Goal: Transaction & Acquisition: Purchase product/service

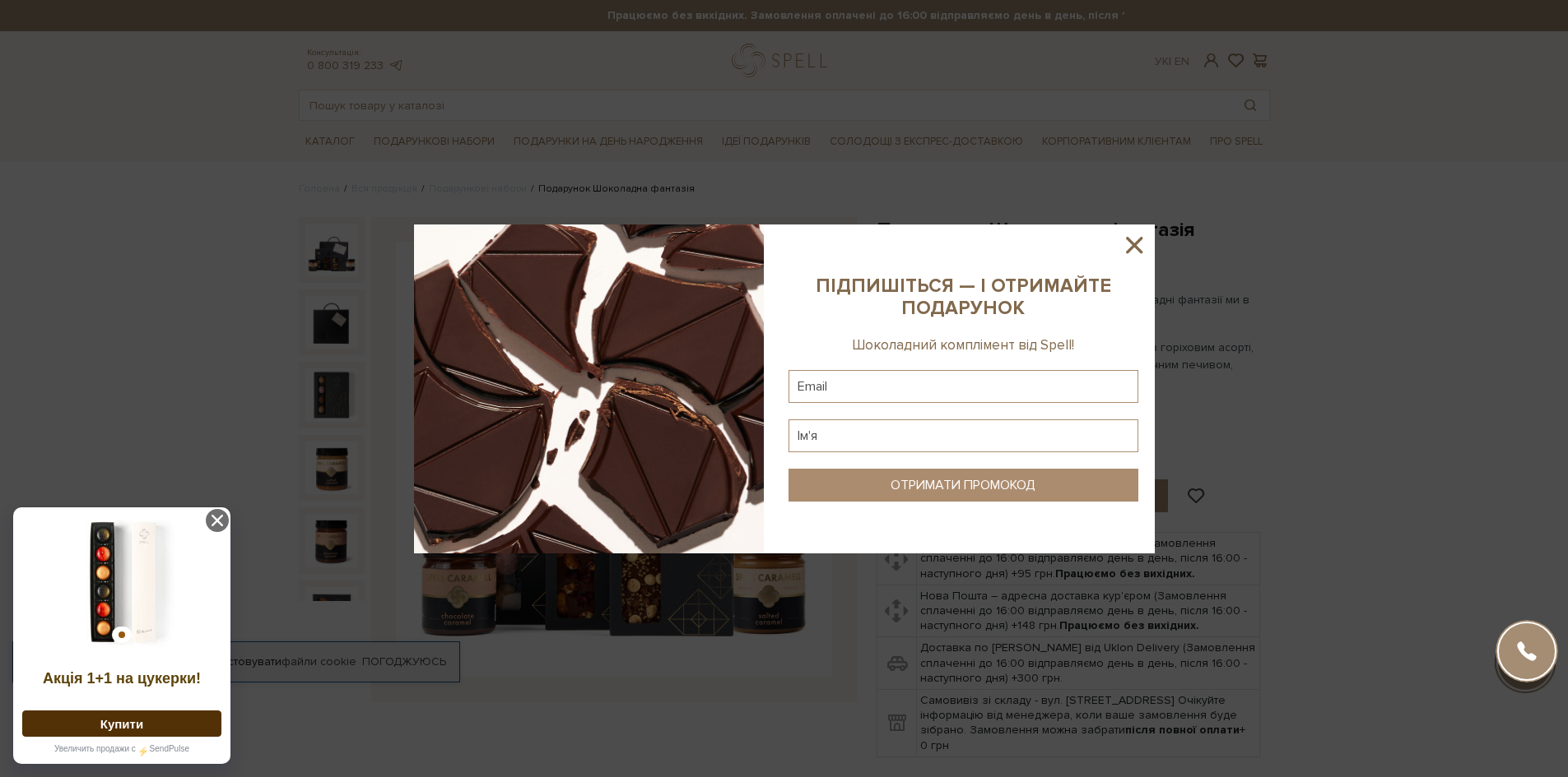
click at [1132, 236] on icon at bounding box center [1134, 245] width 28 height 28
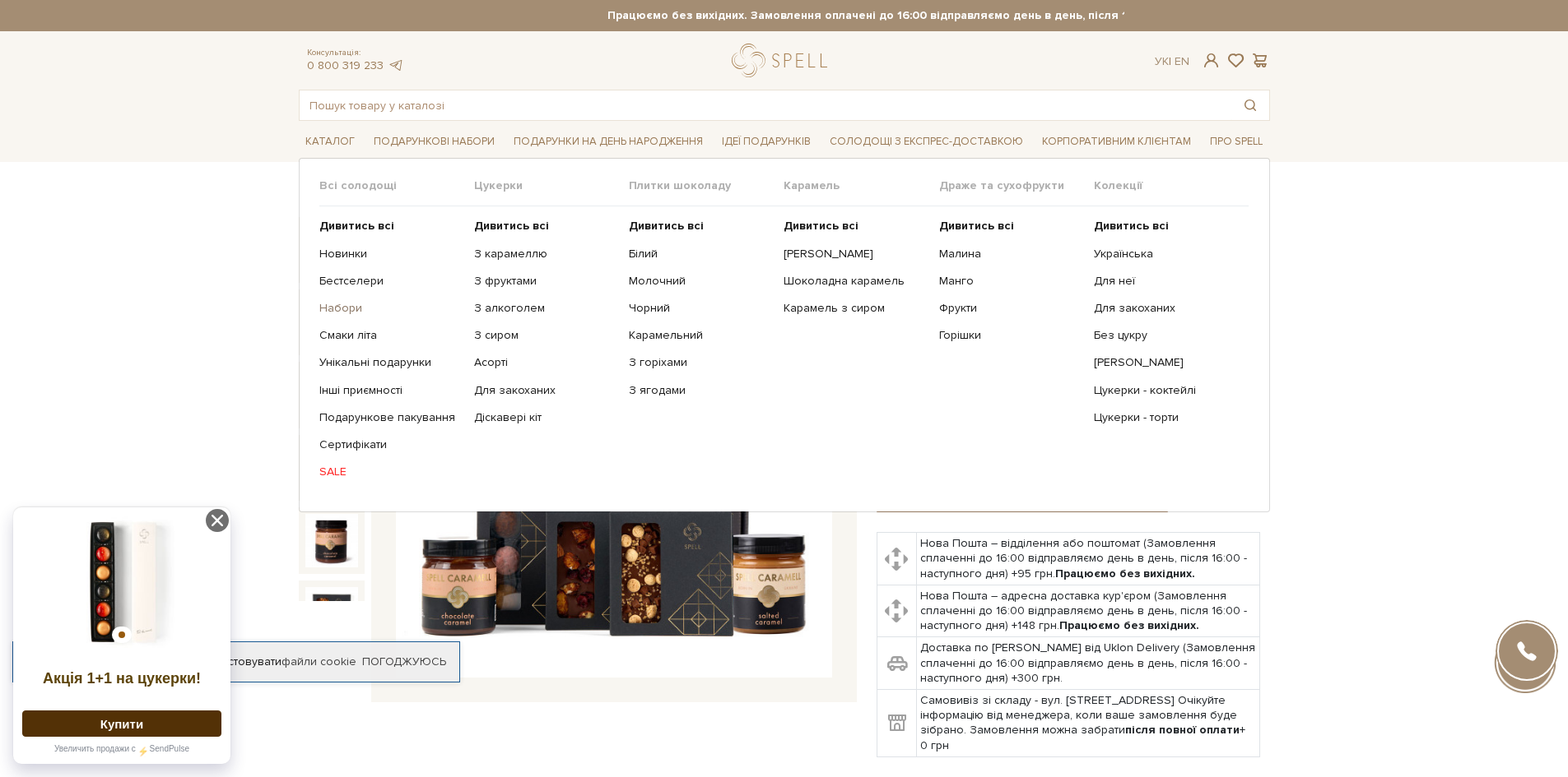
click at [325, 307] on link "Набори" at bounding box center [391, 309] width 142 height 15
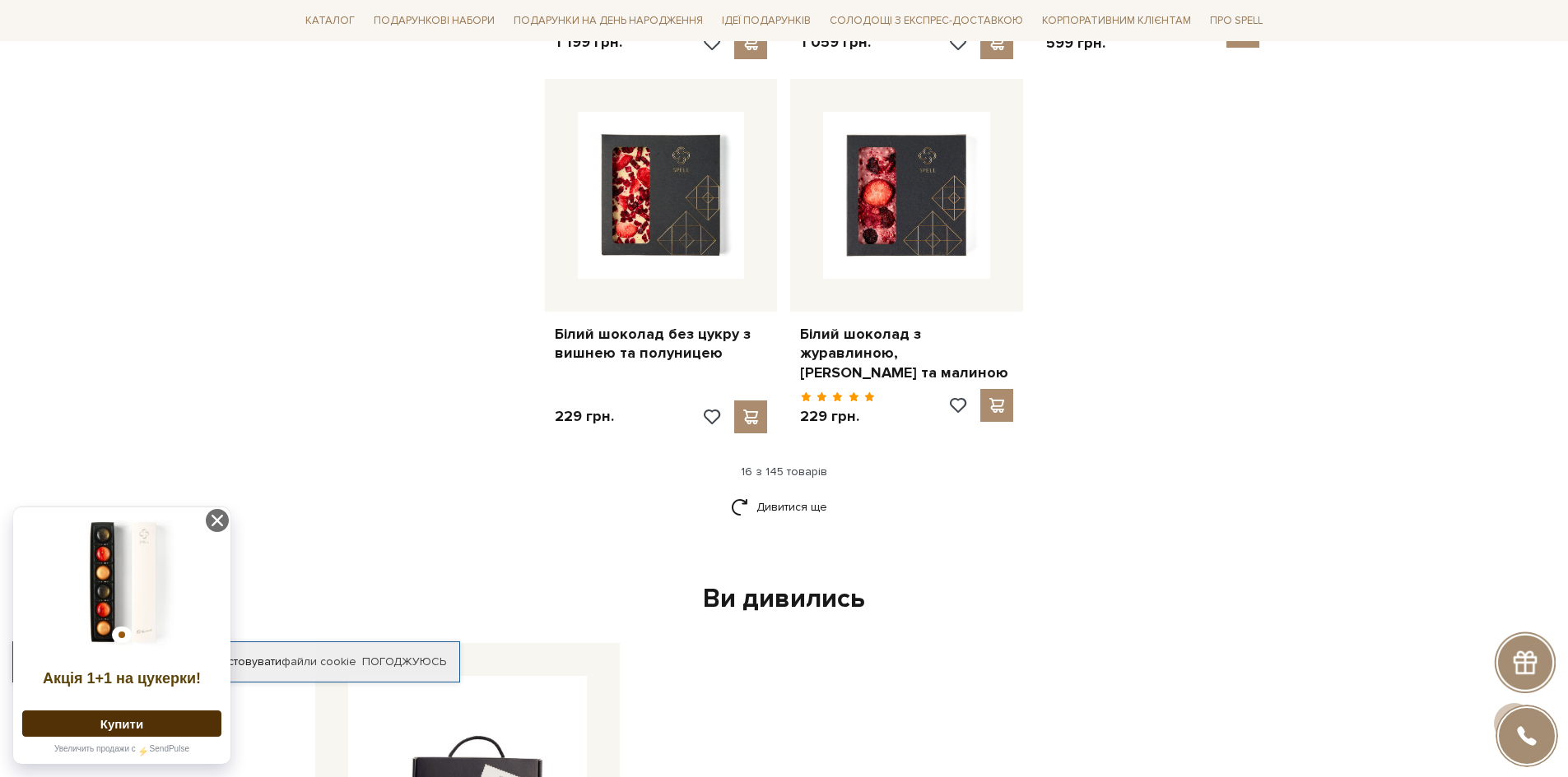
scroll to position [2056, 0]
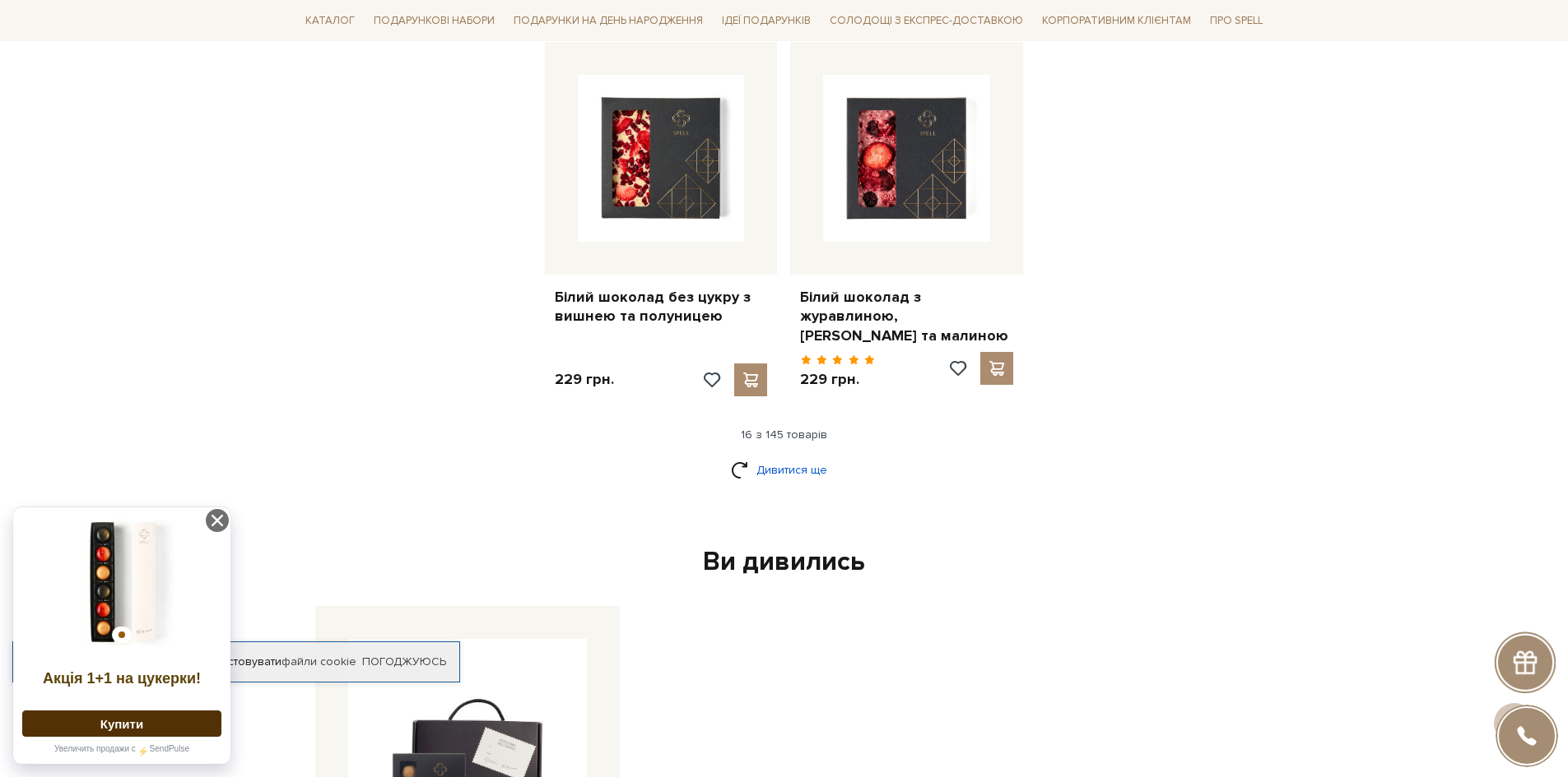
click at [735, 463] on link "Дивитися ще" at bounding box center [784, 470] width 107 height 29
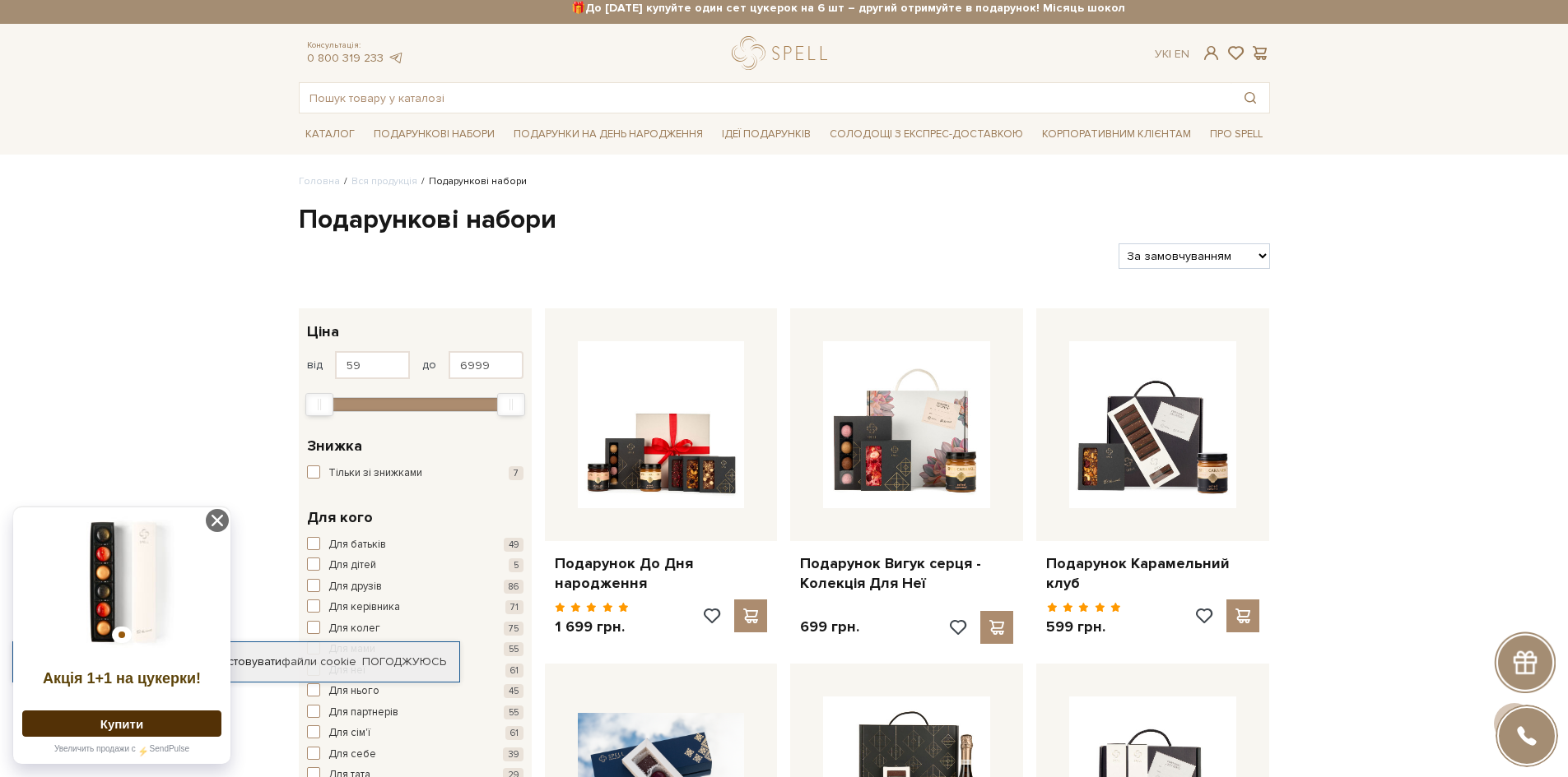
scroll to position [0, 0]
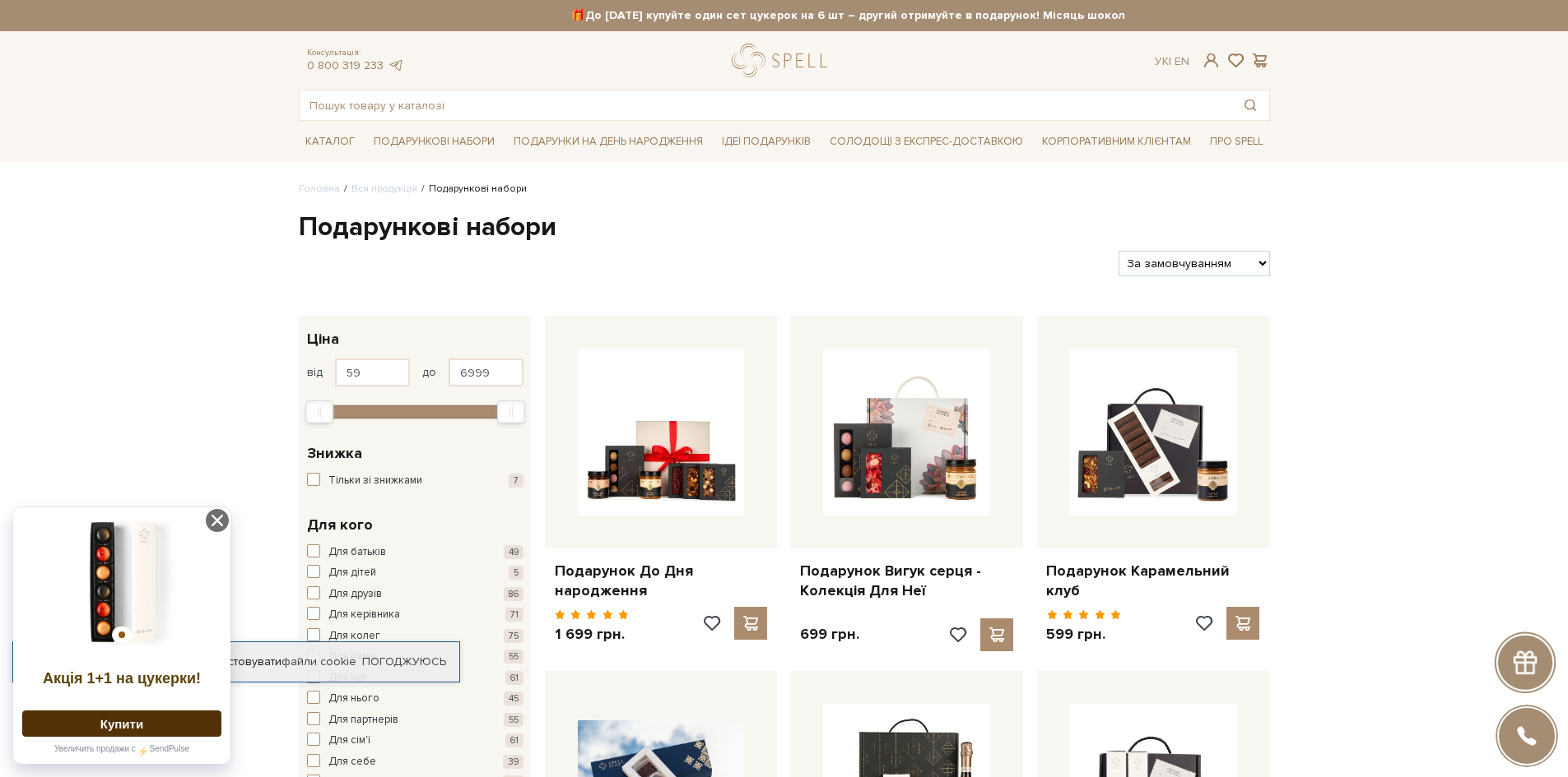
click at [1258, 257] on select "За замовчуванням За Ціною (зростання) За Ціною (зменшення) Новинки За популярні…" at bounding box center [1193, 263] width 151 height 25
select select "https://spellchocolate.com/our-productions/podarunkovi-box/?sort=p.price&order=…"
click at [1118, 251] on select "За замовчуванням За Ціною (зростання) За Ціною (зменшення) Новинки За популярні…" at bounding box center [1193, 263] width 151 height 25
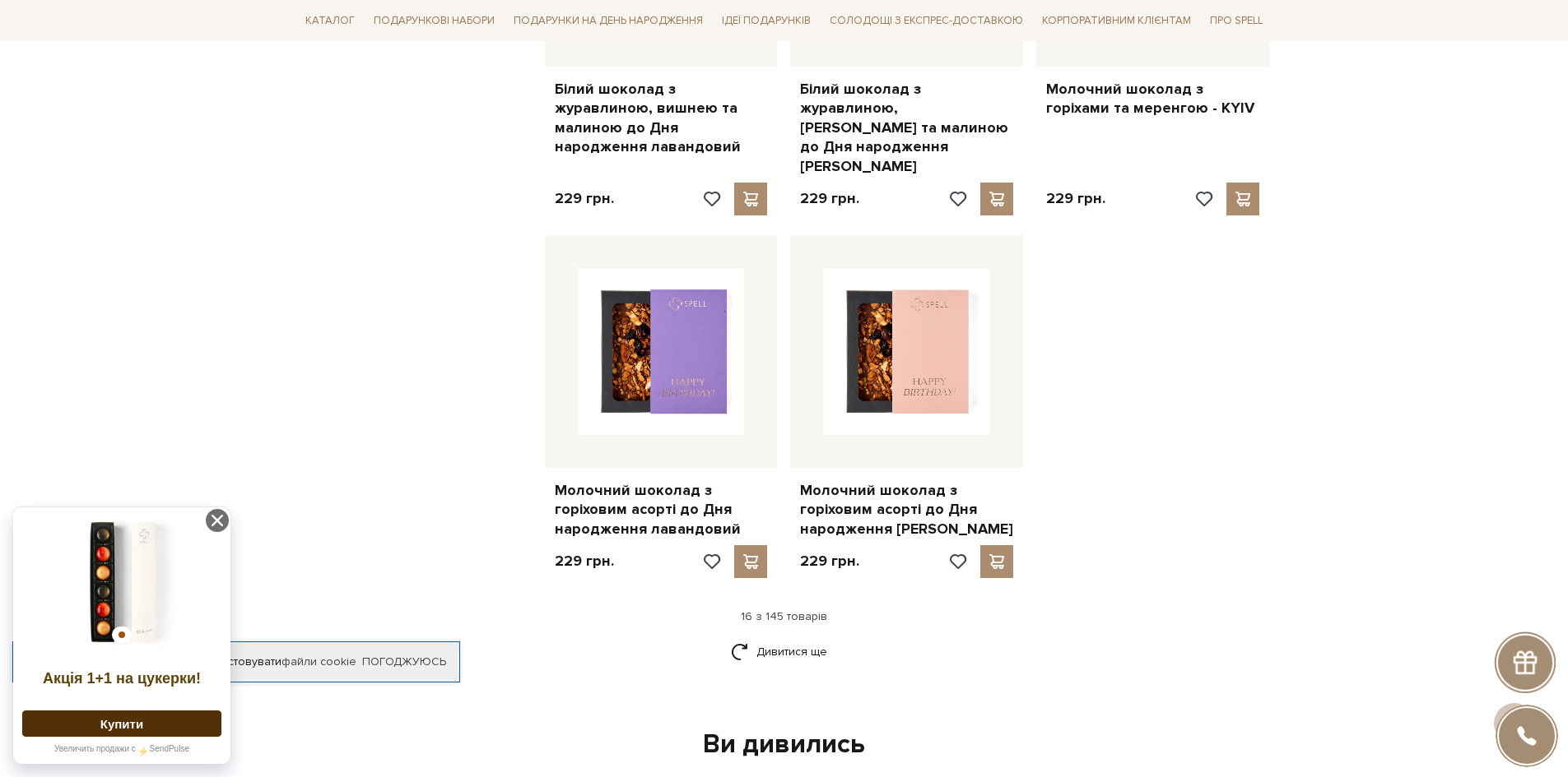
scroll to position [1974, 0]
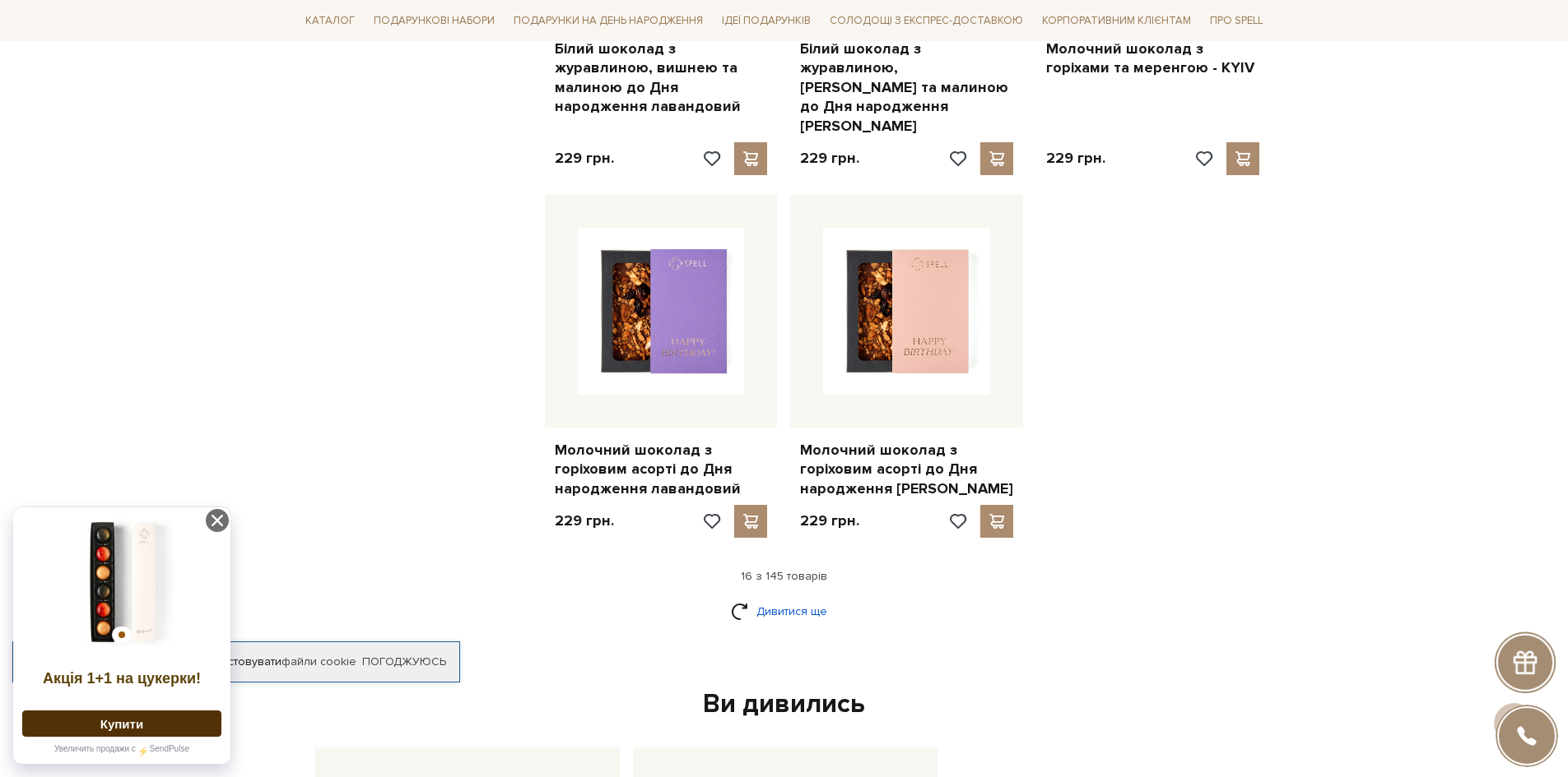
click at [803, 597] on link "Дивитися ще" at bounding box center [784, 611] width 107 height 29
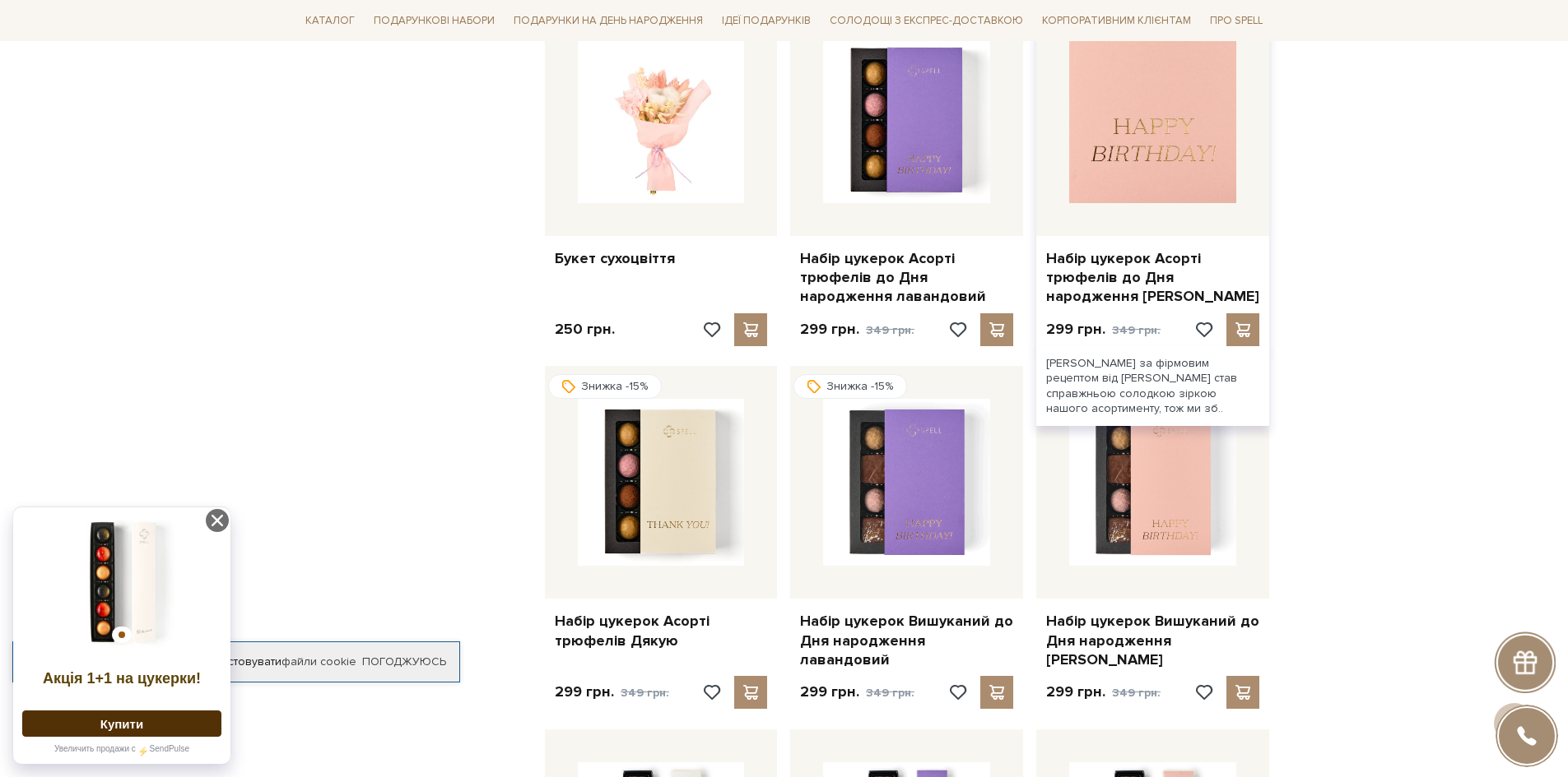
scroll to position [3372, 0]
